Goal: Task Accomplishment & Management: Use online tool/utility

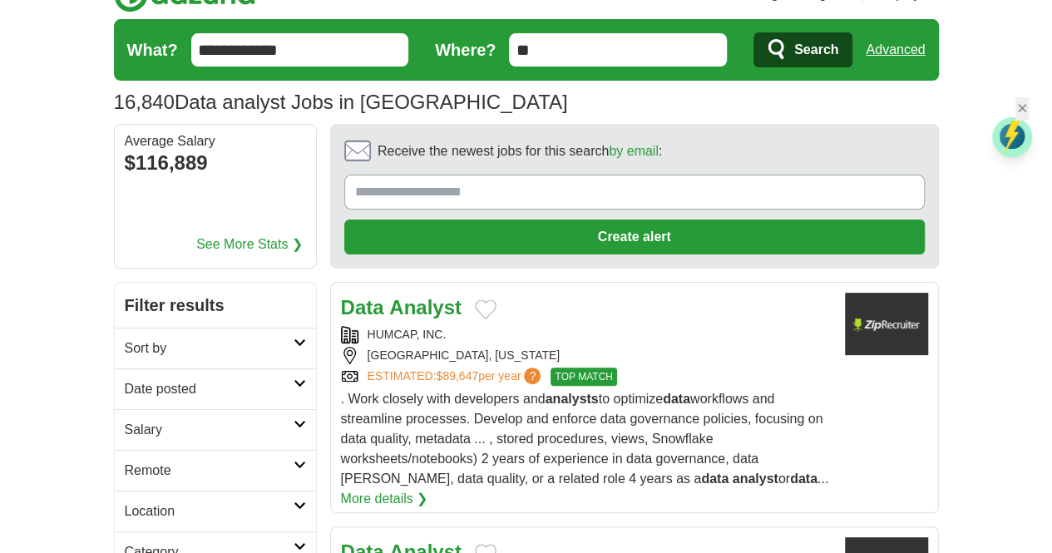
scroll to position [166, 0]
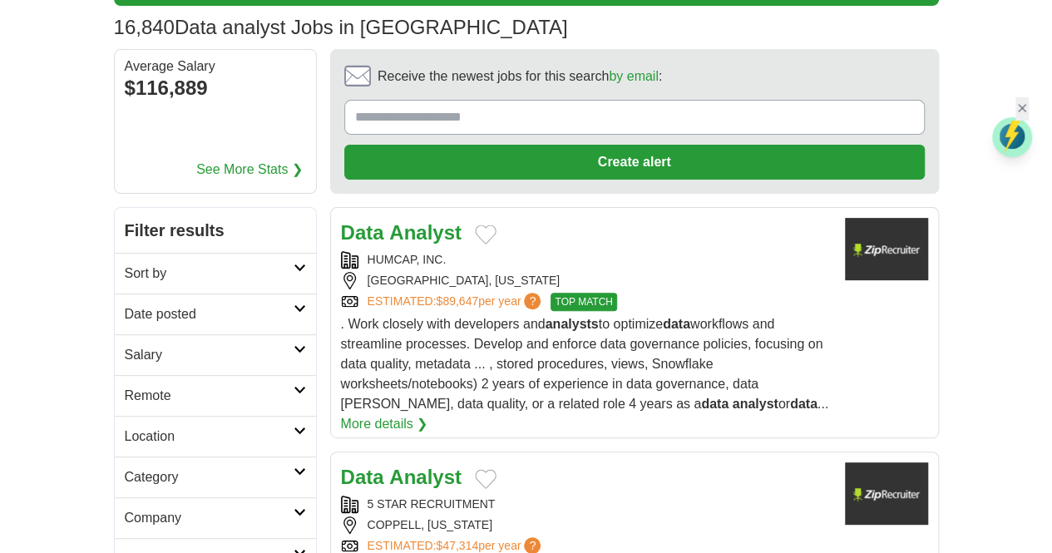
click at [294, 304] on icon at bounding box center [300, 308] width 12 height 8
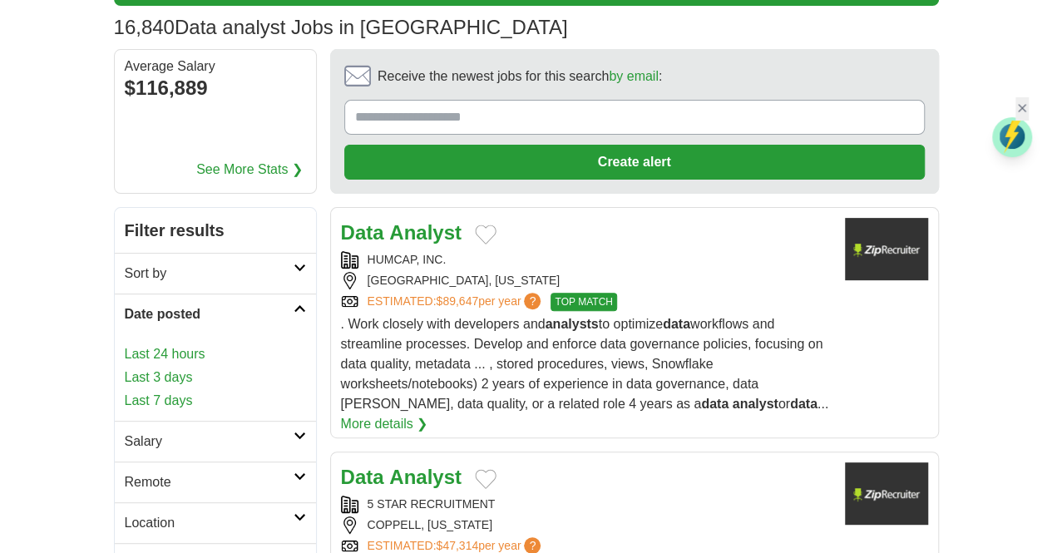
click at [125, 344] on link "Last 24 hours" at bounding box center [215, 354] width 181 height 20
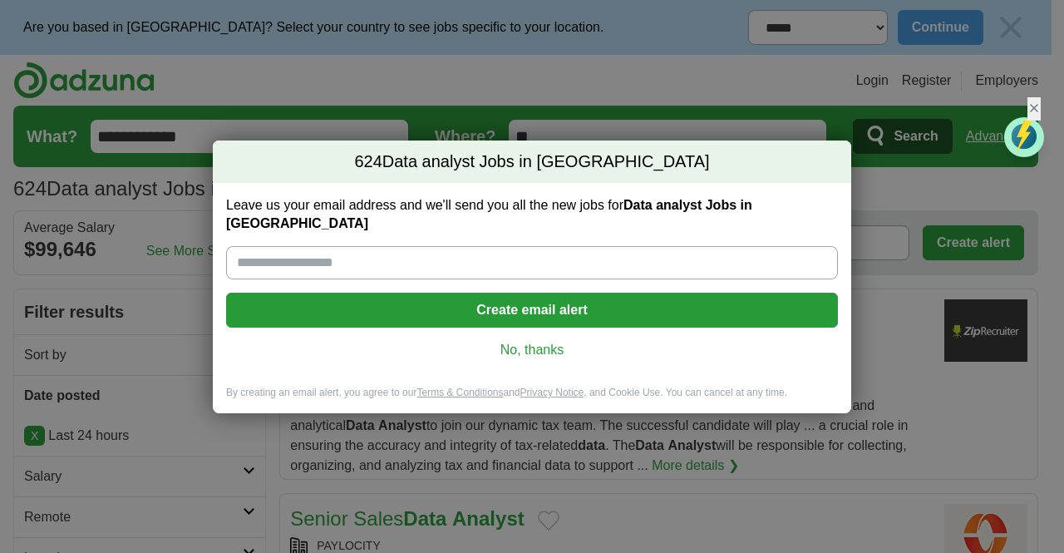
click at [540, 341] on link "No, thanks" at bounding box center [531, 350] width 585 height 18
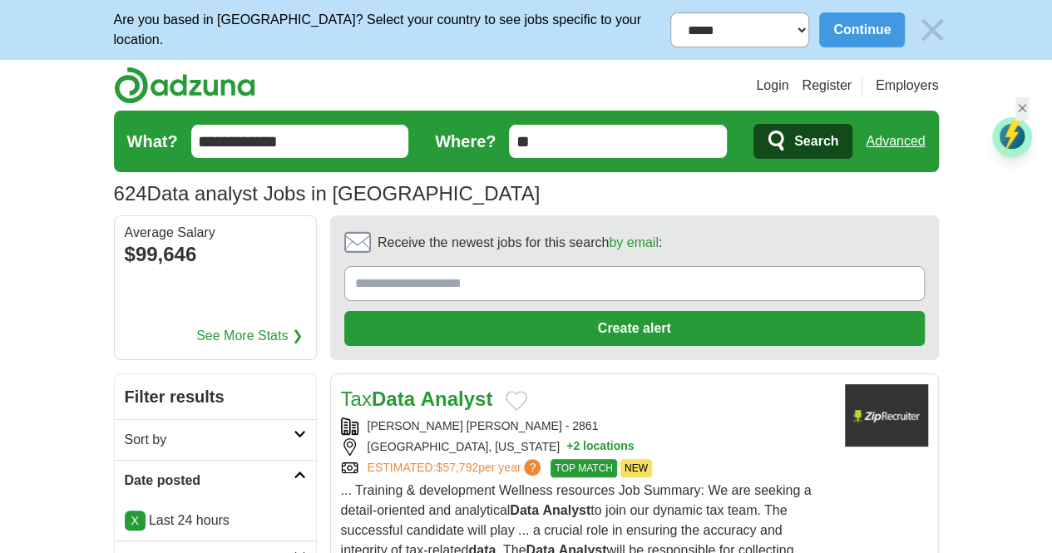
click at [191, 134] on input "**********" at bounding box center [300, 141] width 218 height 33
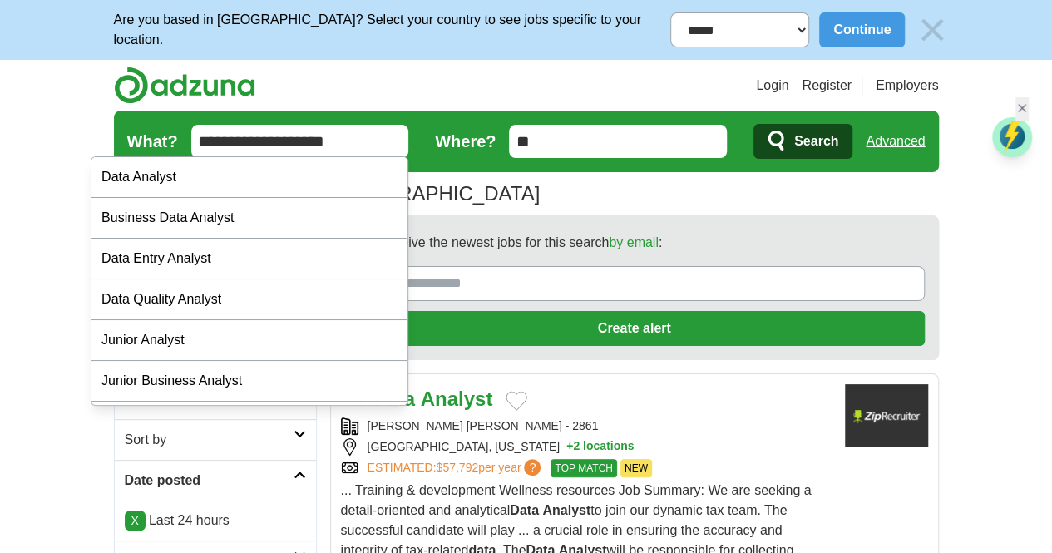
type input "**********"
click at [838, 140] on span "Search" at bounding box center [816, 141] width 44 height 33
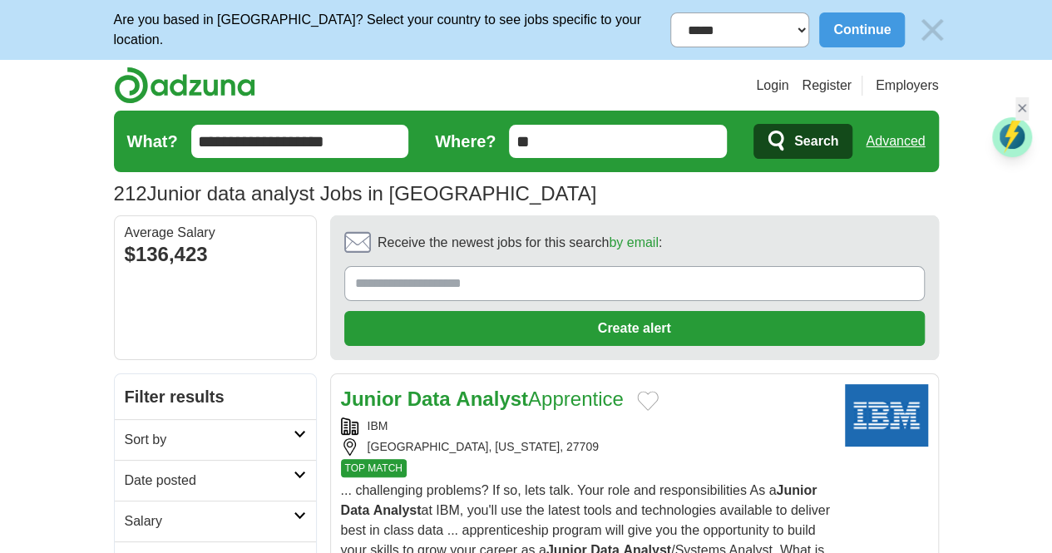
click at [456, 388] on strong "Analyst" at bounding box center [492, 399] width 72 height 22
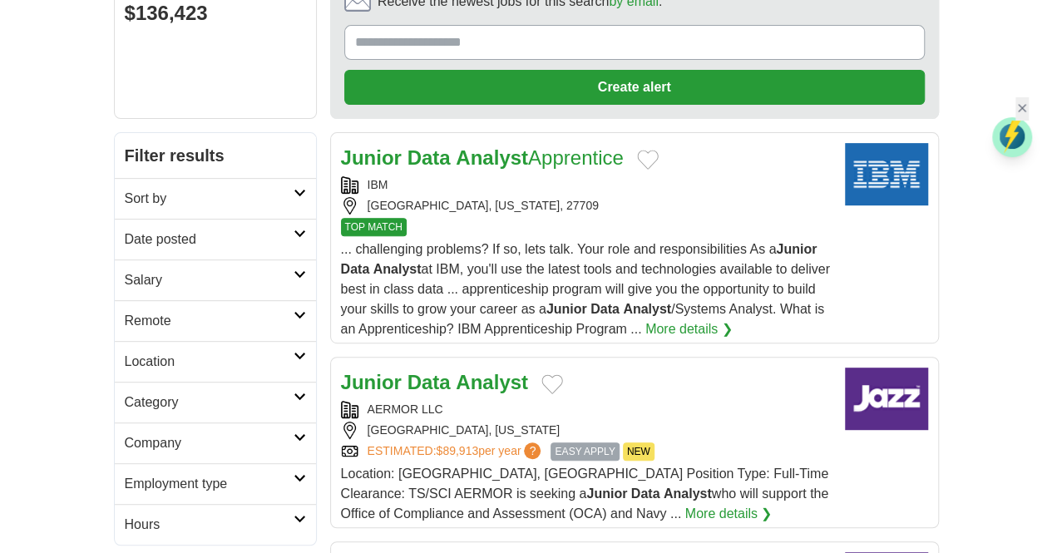
scroll to position [249, 0]
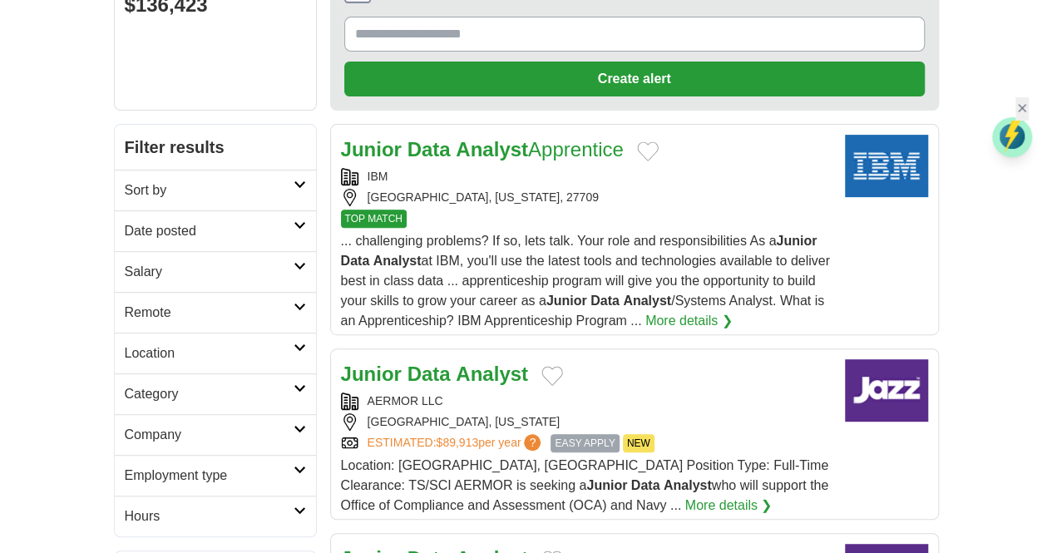
click at [479, 138] on link "Junior Data Analyst Apprentice" at bounding box center [482, 149] width 283 height 22
click at [456, 363] on strong "Analyst" at bounding box center [492, 374] width 72 height 22
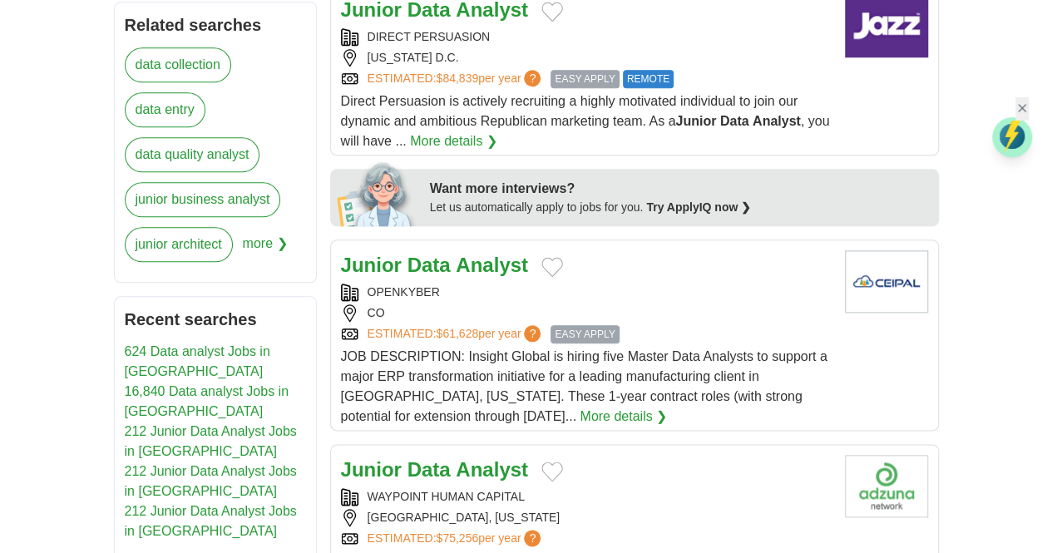
scroll to position [832, 0]
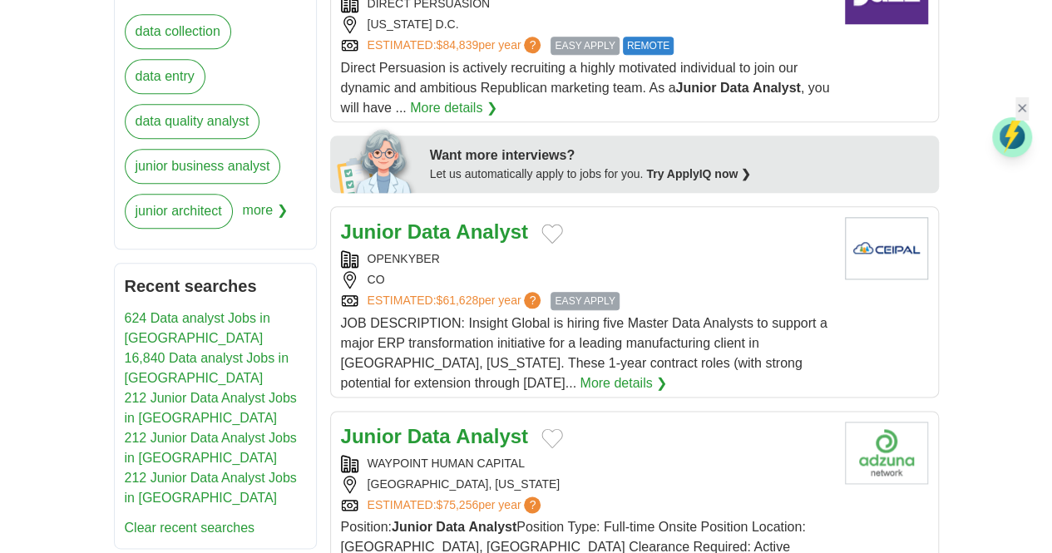
click at [401, 425] on link "Junior Data Analyst" at bounding box center [434, 436] width 187 height 22
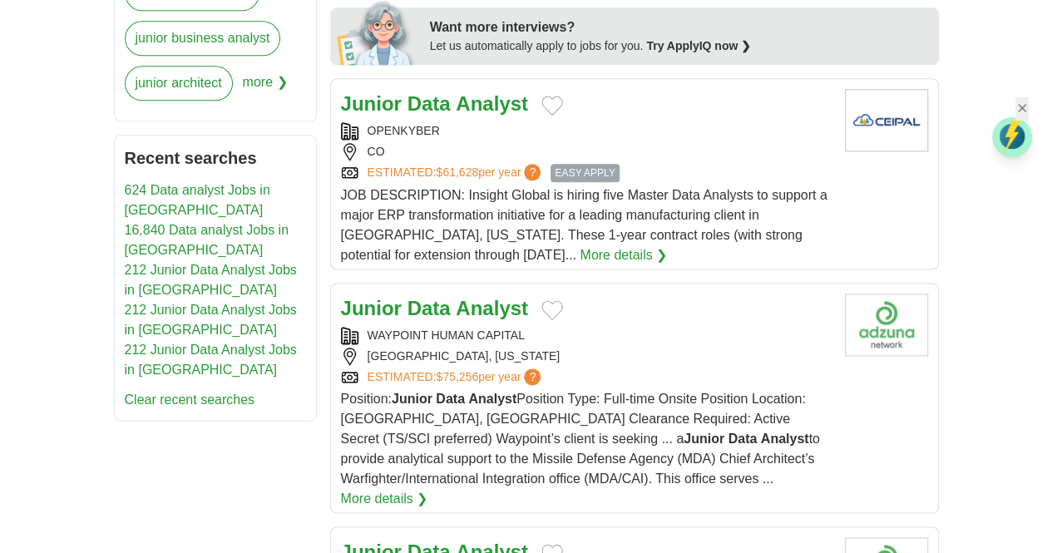
scroll to position [998, 0]
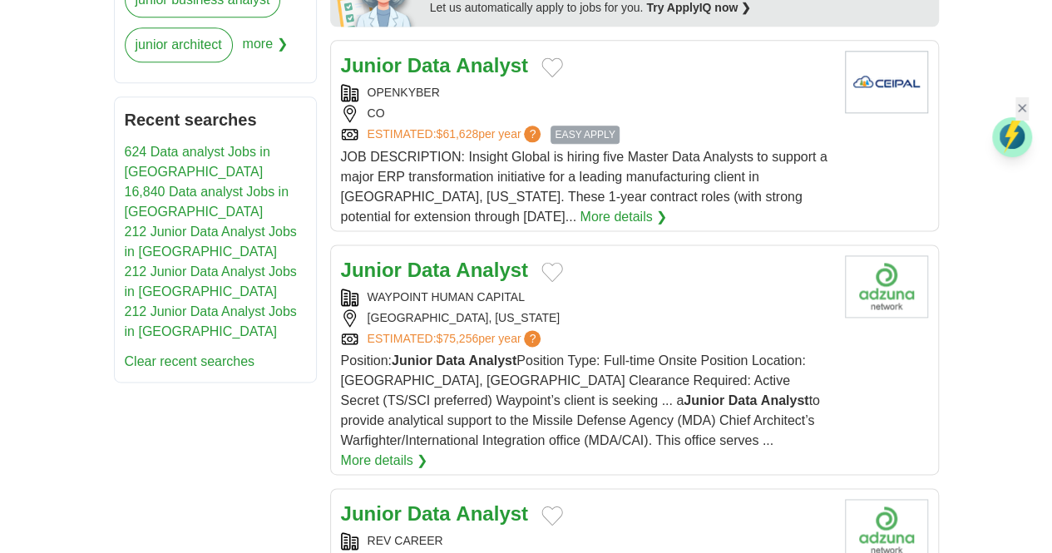
click at [407, 502] on strong "Data" at bounding box center [428, 513] width 43 height 22
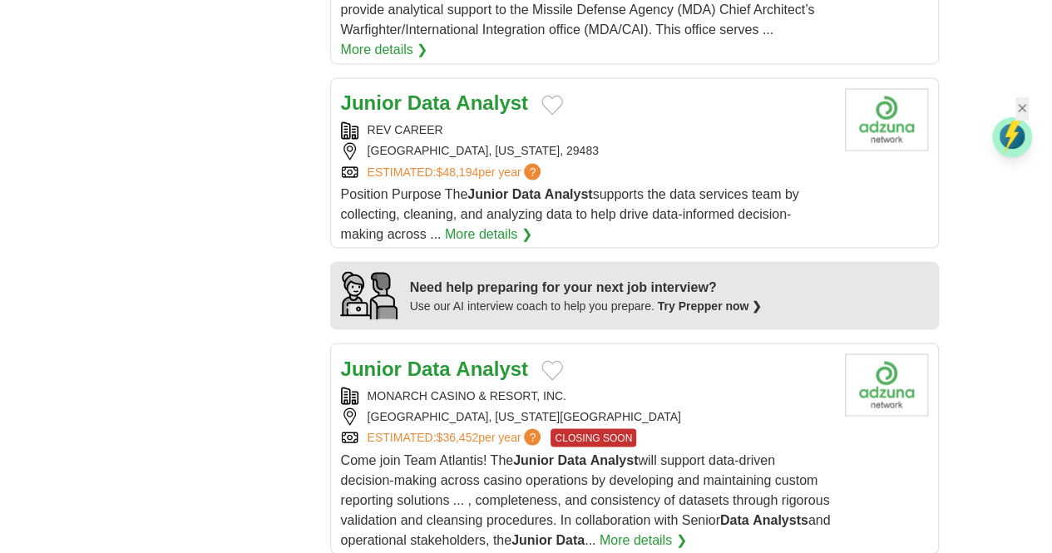
scroll to position [1331, 0]
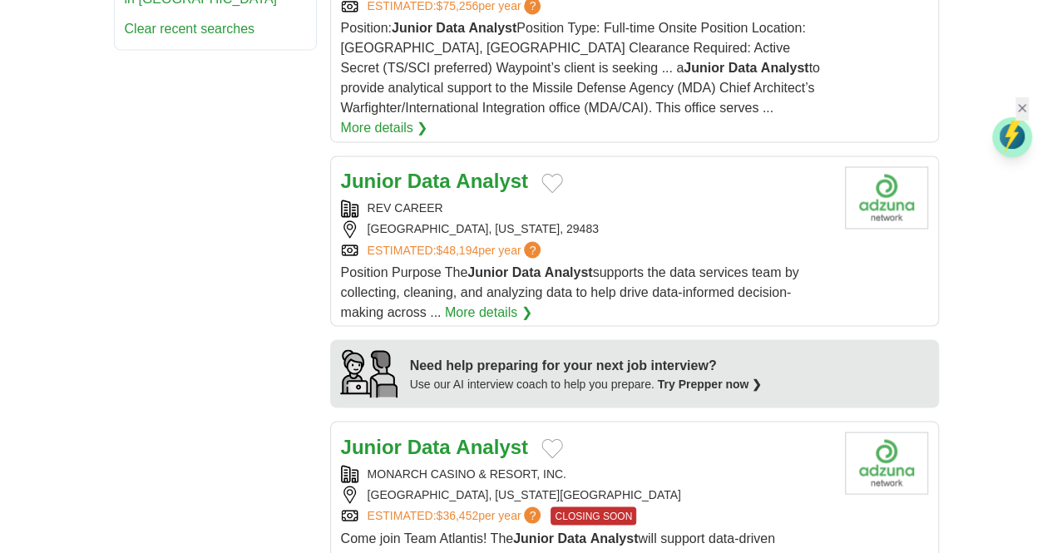
click at [446, 432] on h2 "Junior Data Analyst" at bounding box center [434, 447] width 187 height 30
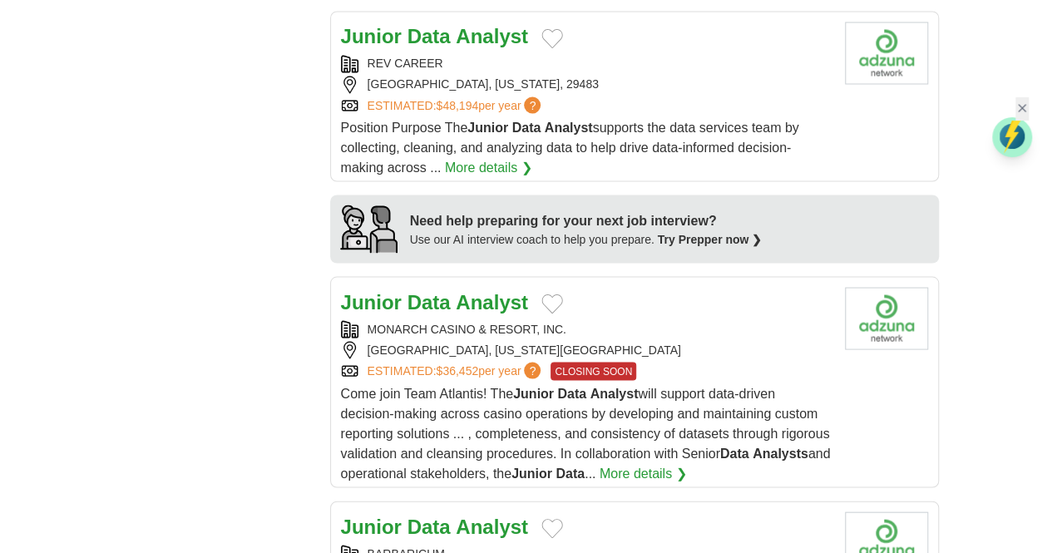
scroll to position [1580, 0]
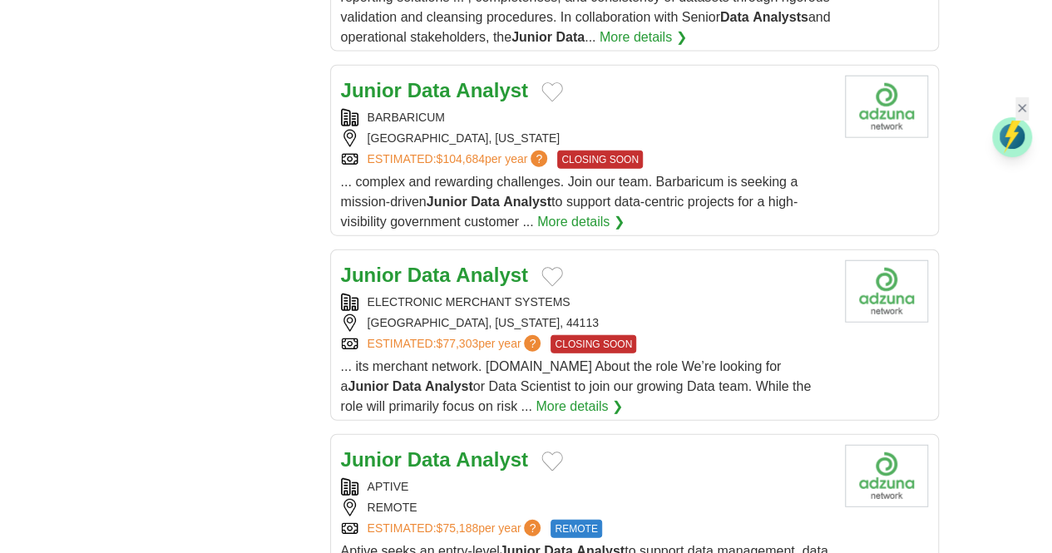
scroll to position [1913, 0]
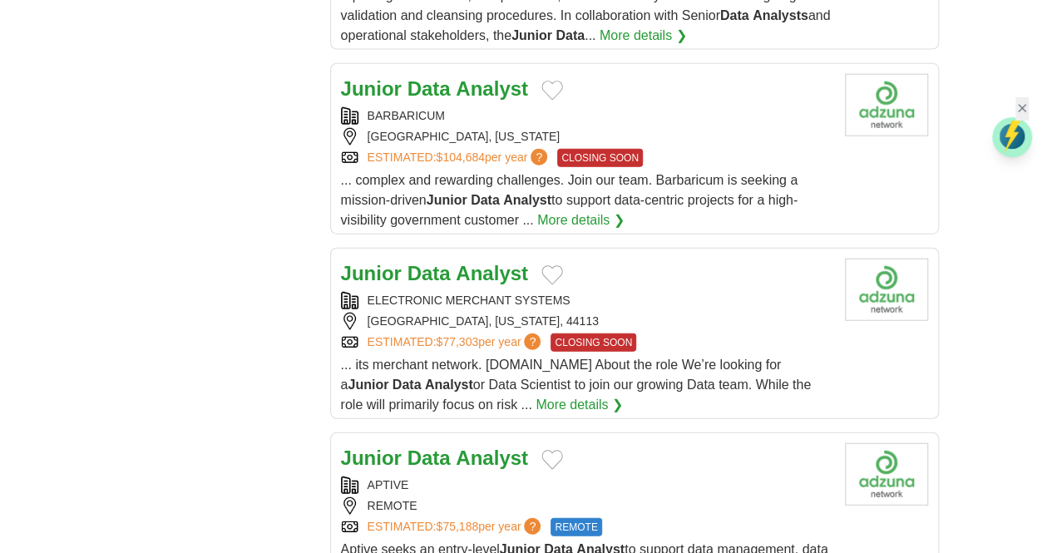
click at [407, 447] on strong "Data" at bounding box center [428, 458] width 43 height 22
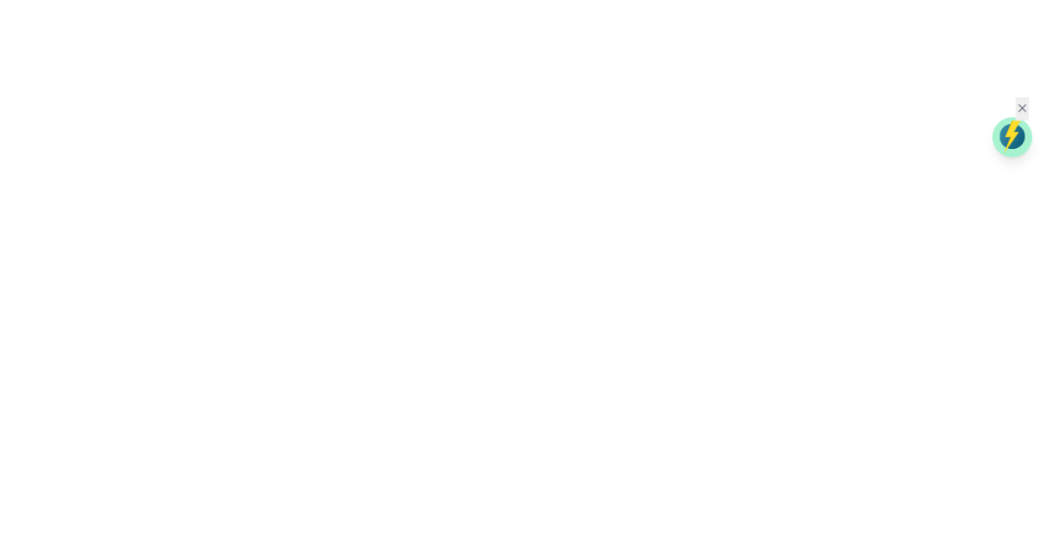
scroll to position [2827, 0]
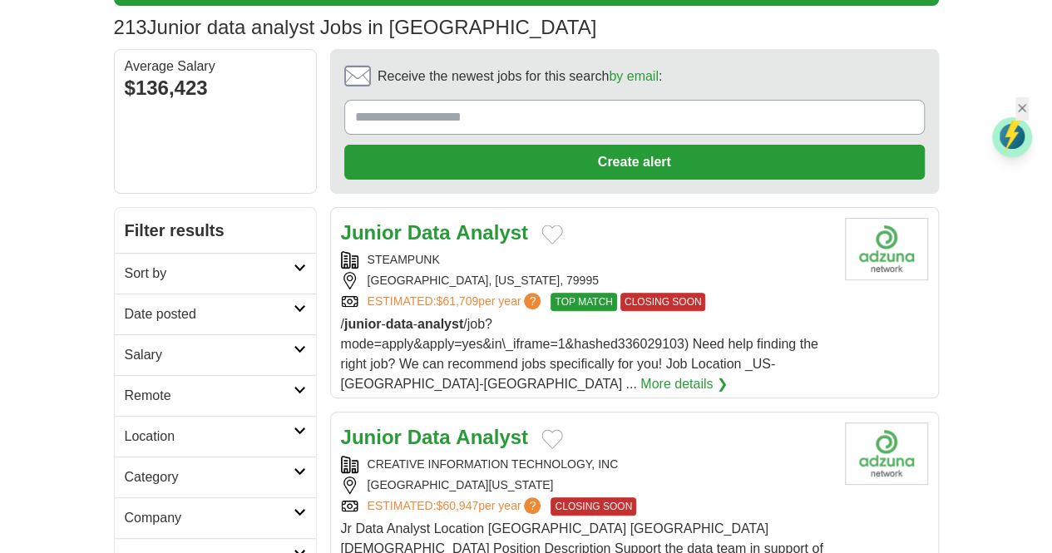
click at [407, 221] on strong "Data" at bounding box center [428, 232] width 43 height 22
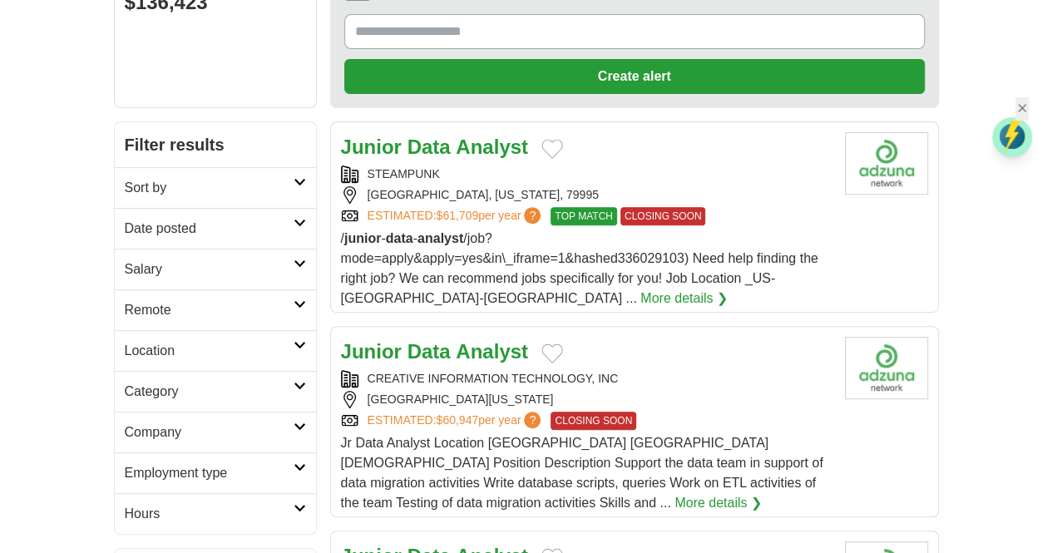
scroll to position [333, 0]
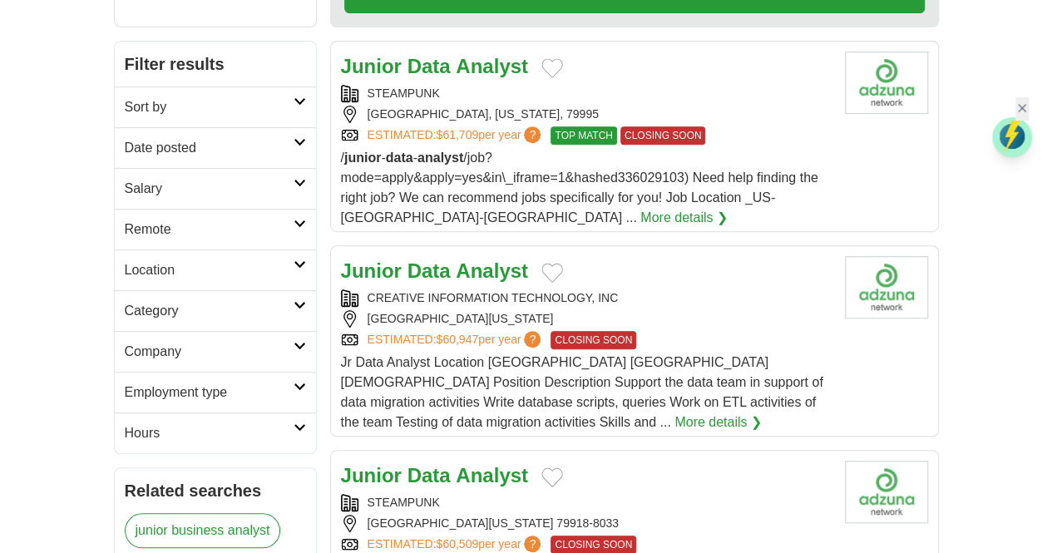
click at [456, 259] on strong "Analyst" at bounding box center [492, 270] width 72 height 22
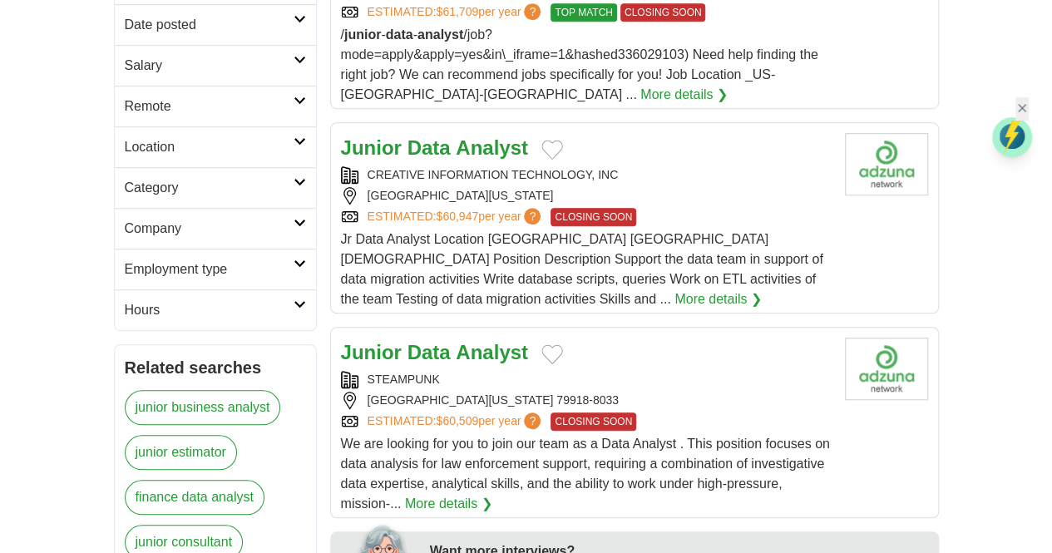
scroll to position [582, 0]
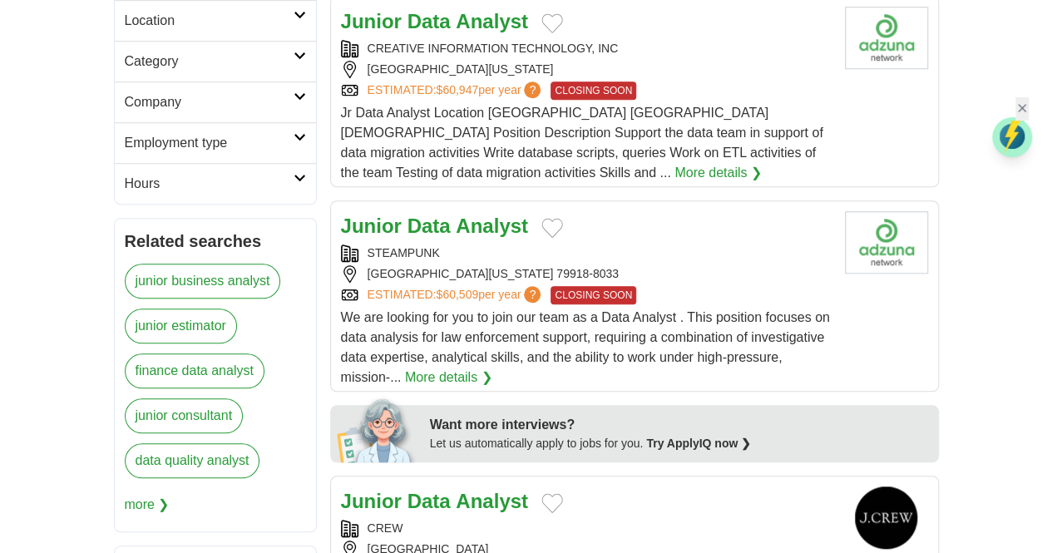
click at [456, 215] on strong "Analyst" at bounding box center [492, 226] width 72 height 22
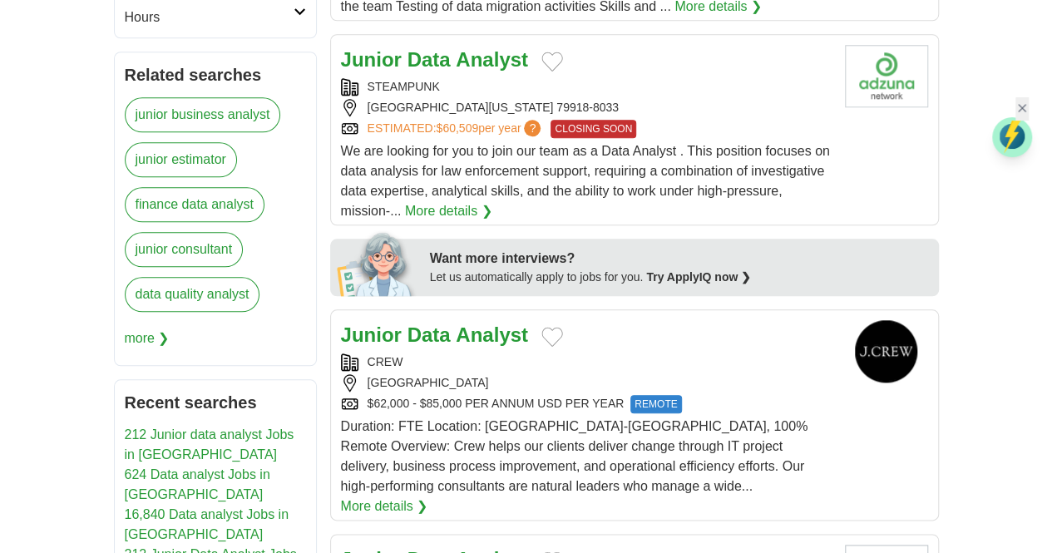
click at [456, 548] on strong "Analyst" at bounding box center [492, 559] width 72 height 22
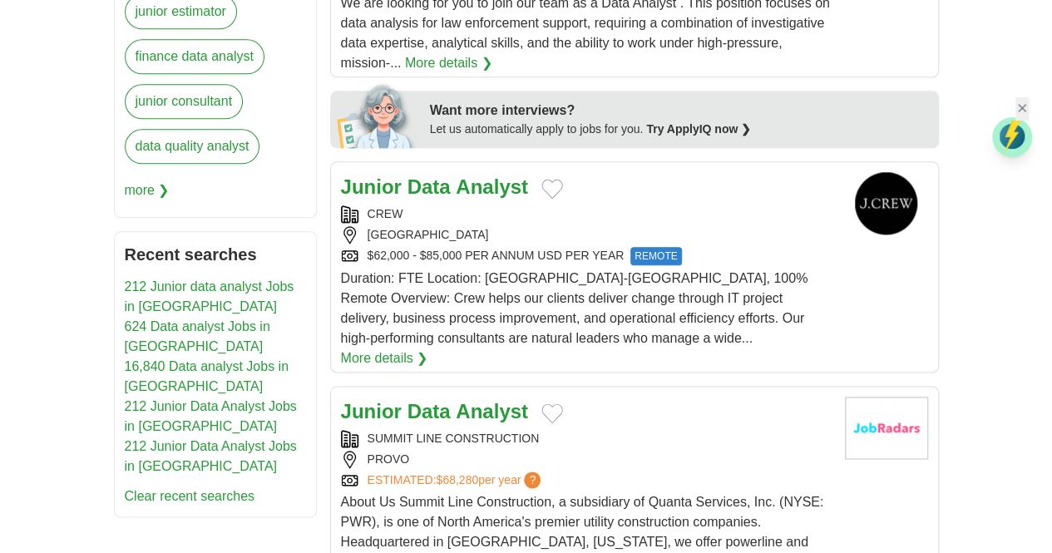
scroll to position [998, 0]
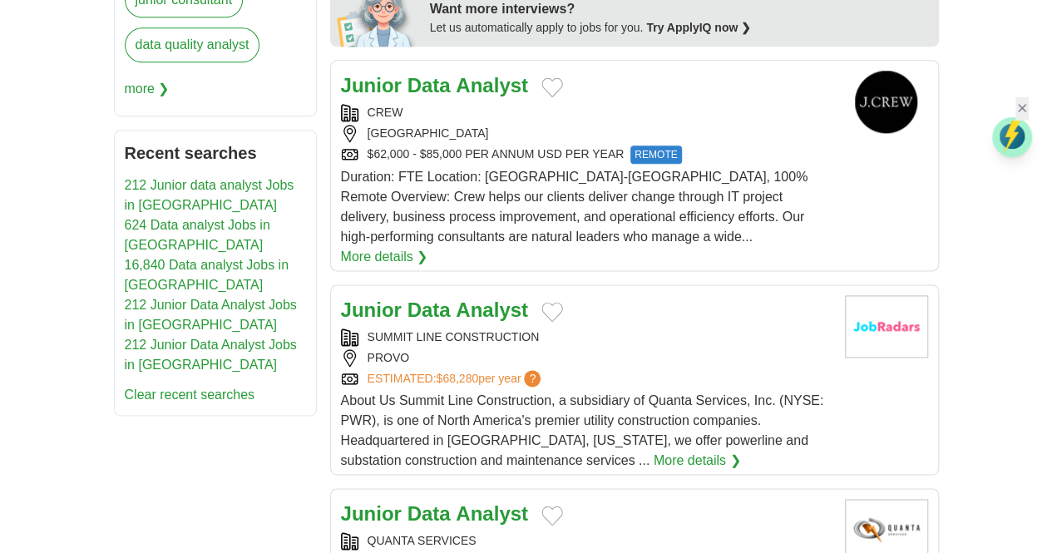
click at [456, 502] on strong "Analyst" at bounding box center [492, 513] width 72 height 22
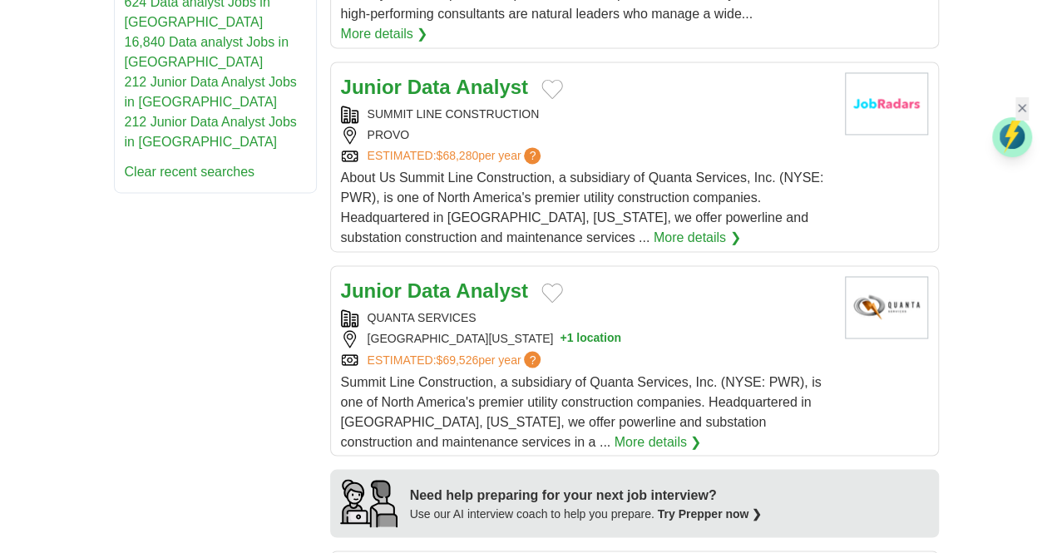
scroll to position [1247, 0]
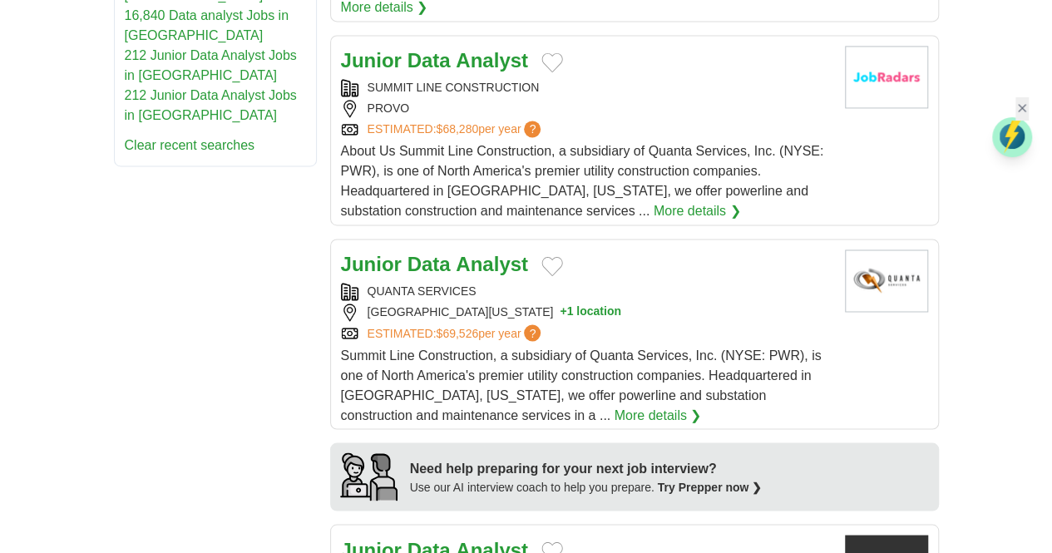
click at [456, 538] on strong "Analyst" at bounding box center [492, 549] width 72 height 22
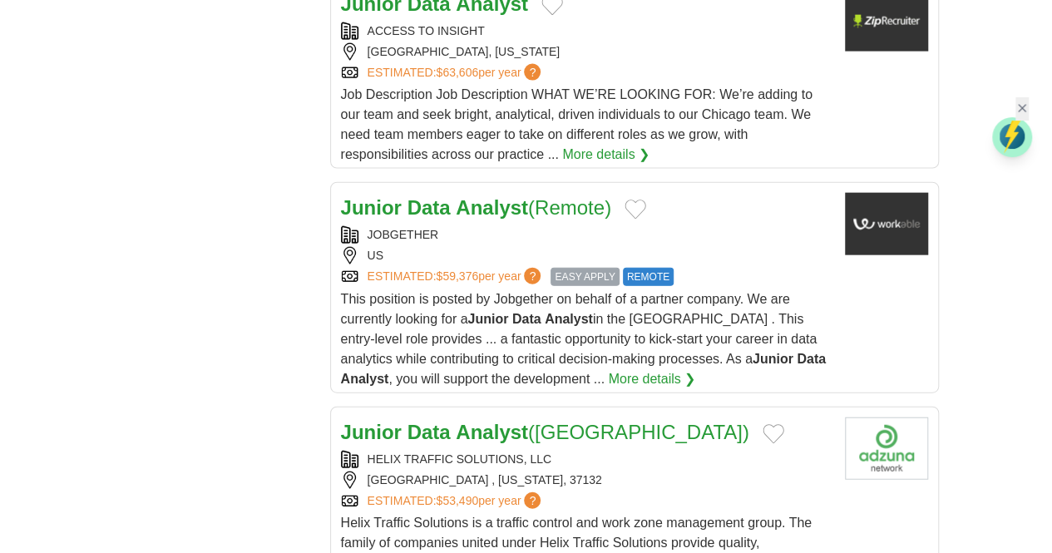
scroll to position [1829, 0]
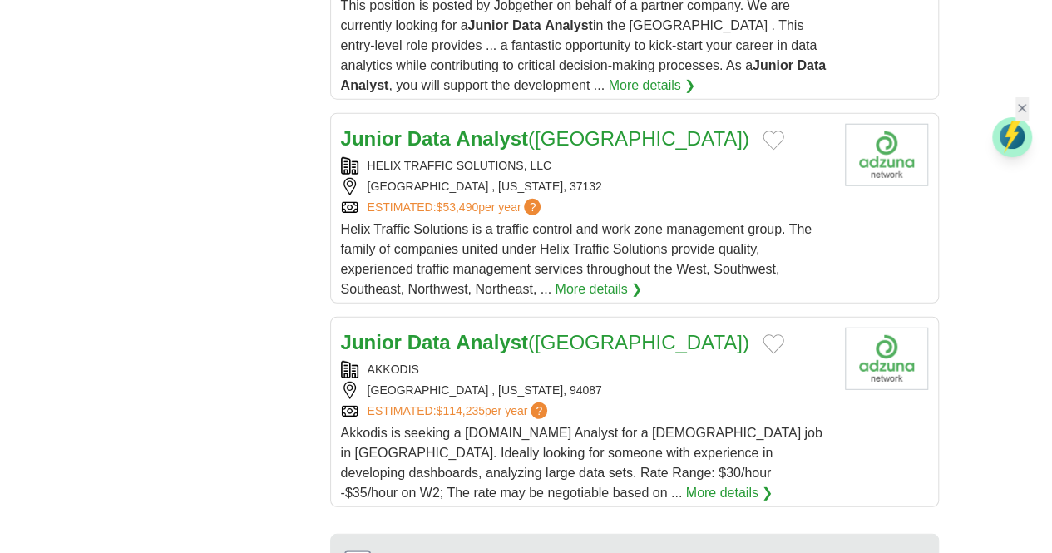
scroll to position [2202, 0]
